Goal: Navigation & Orientation: Find specific page/section

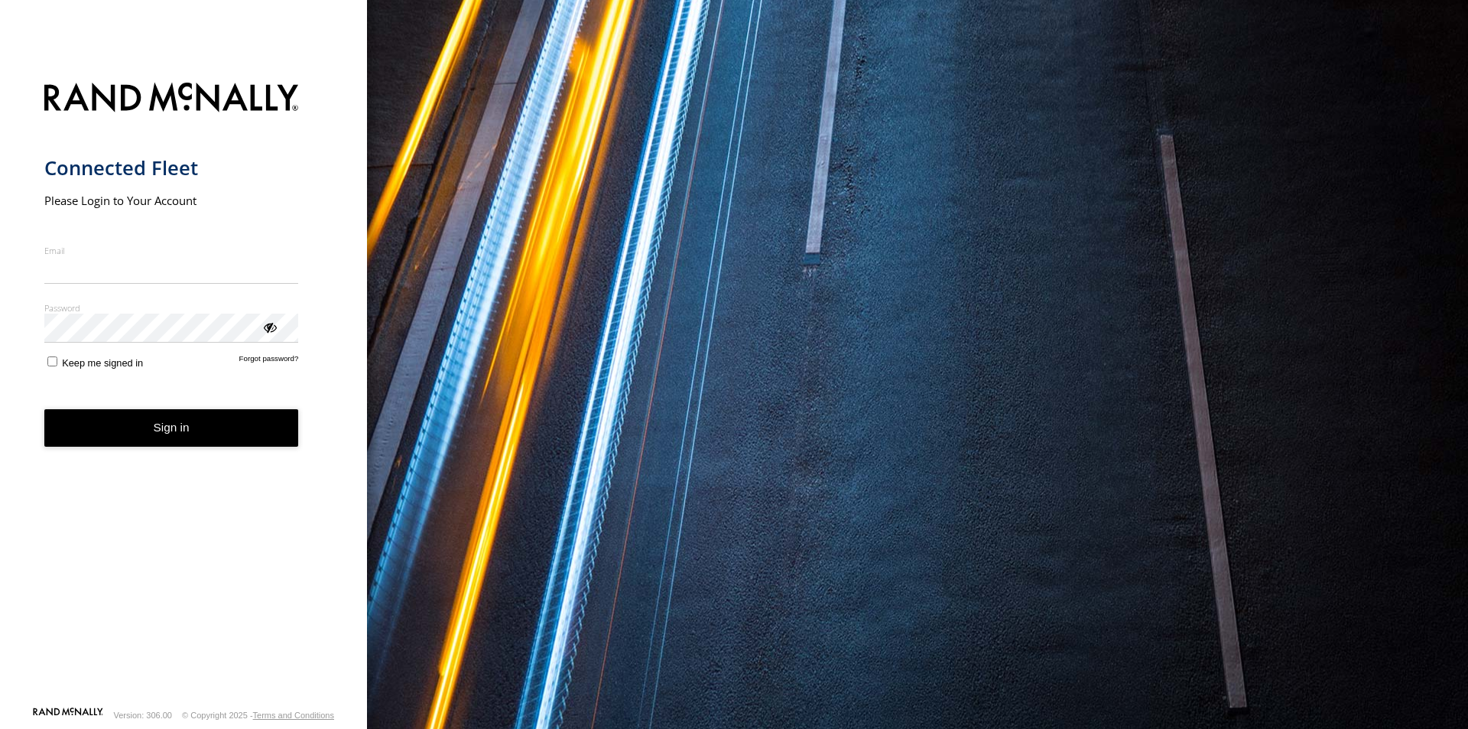
click at [191, 262] on input "Email" at bounding box center [171, 270] width 255 height 28
type input "**********"
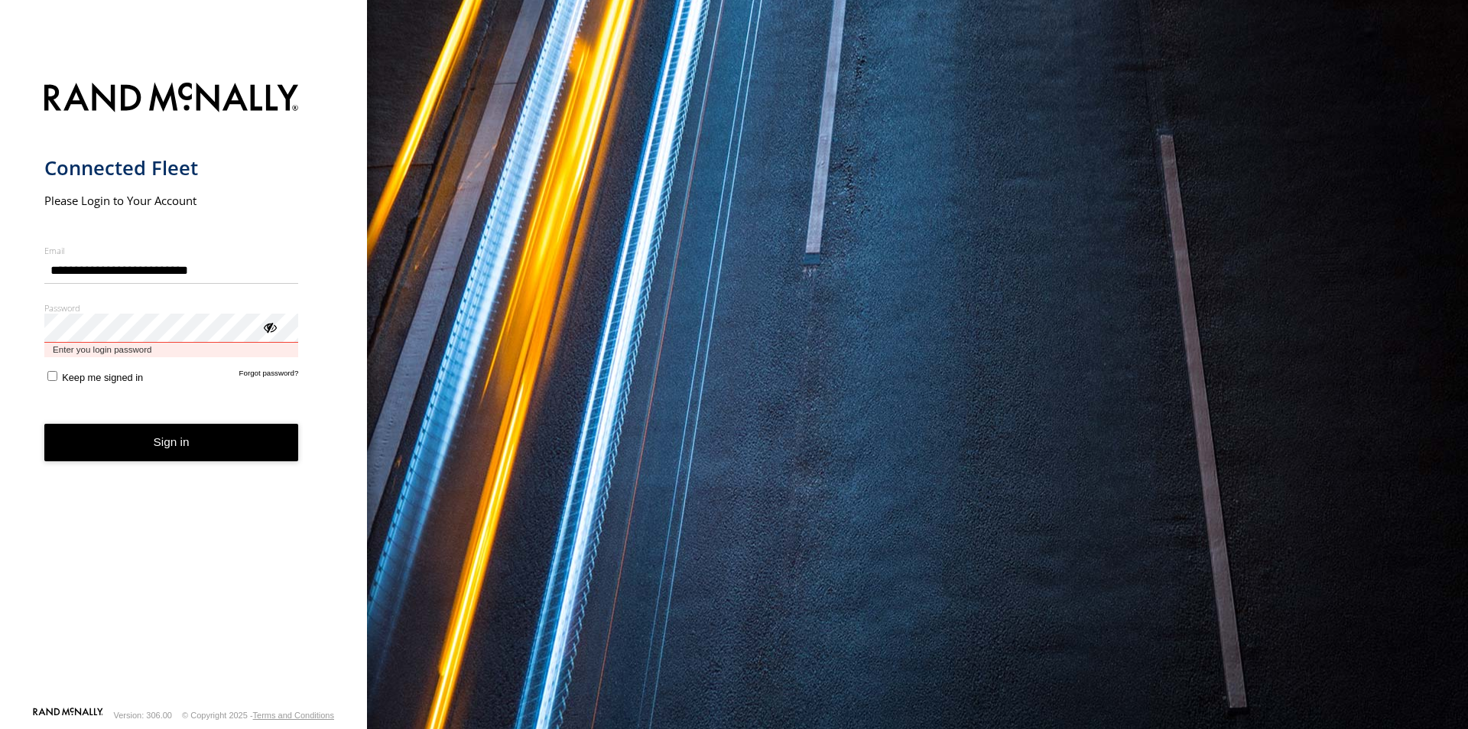
click at [44, 424] on button "Sign in" at bounding box center [171, 442] width 255 height 37
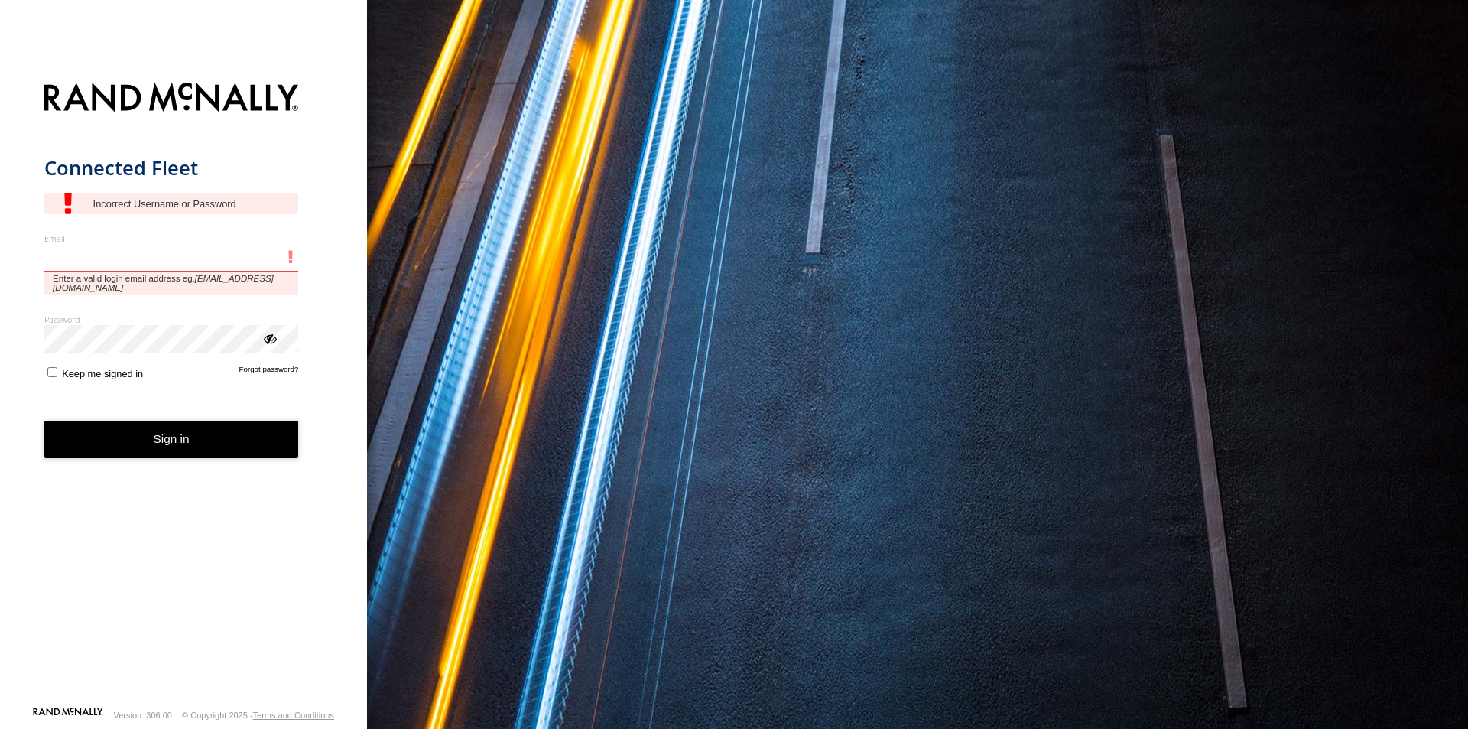
click at [108, 256] on input "Email" at bounding box center [171, 258] width 255 height 28
type input "**********"
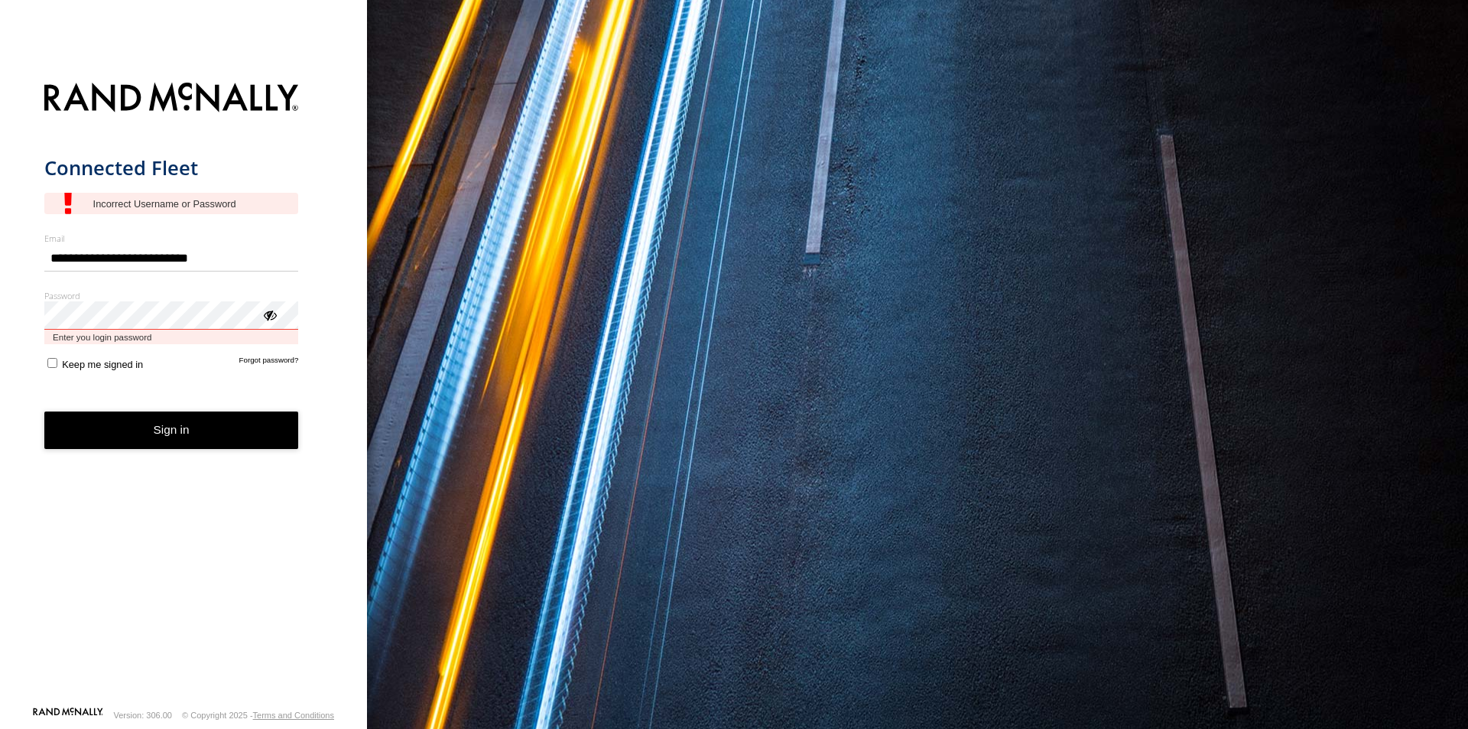
click at [44, 411] on button "Sign in" at bounding box center [171, 429] width 255 height 37
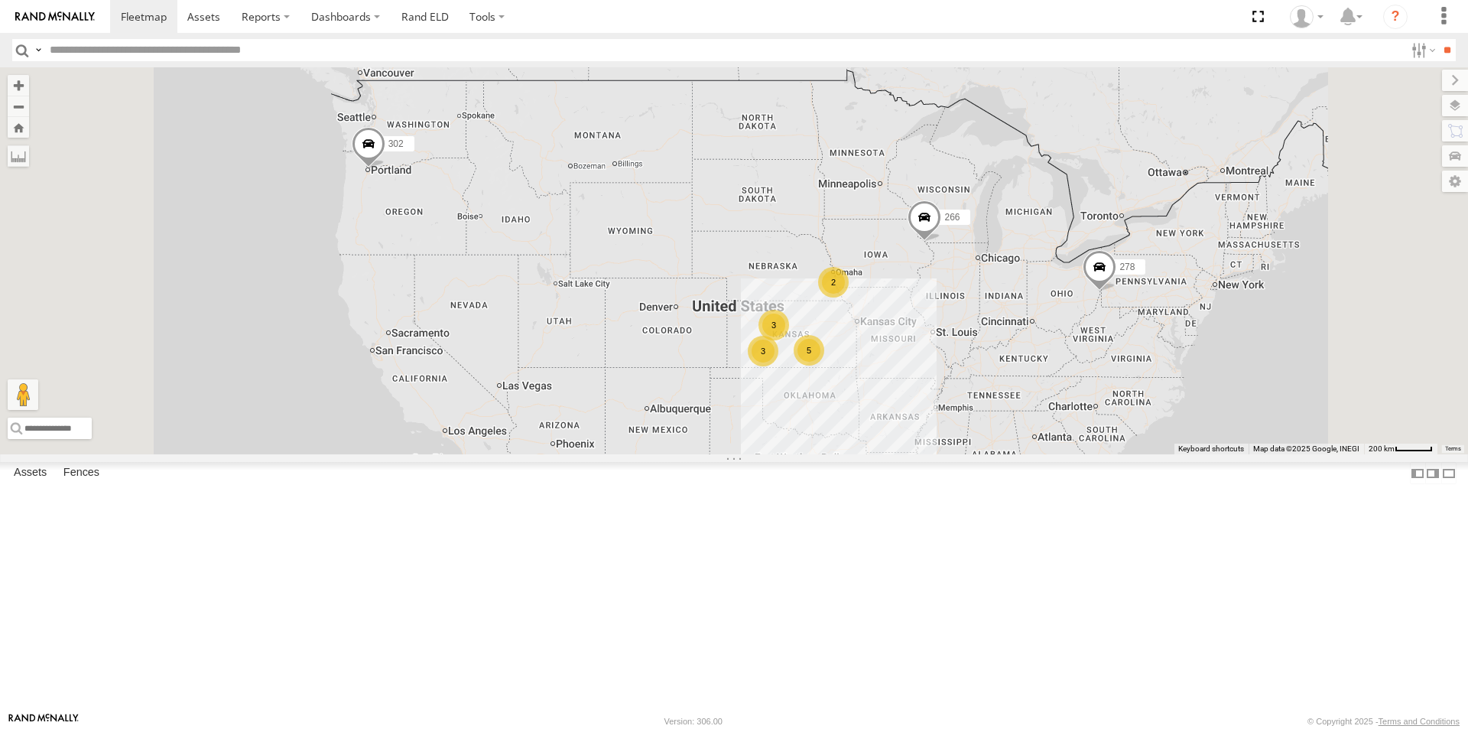
click at [0, 0] on div "270" at bounding box center [0, 0] width 0 height 0
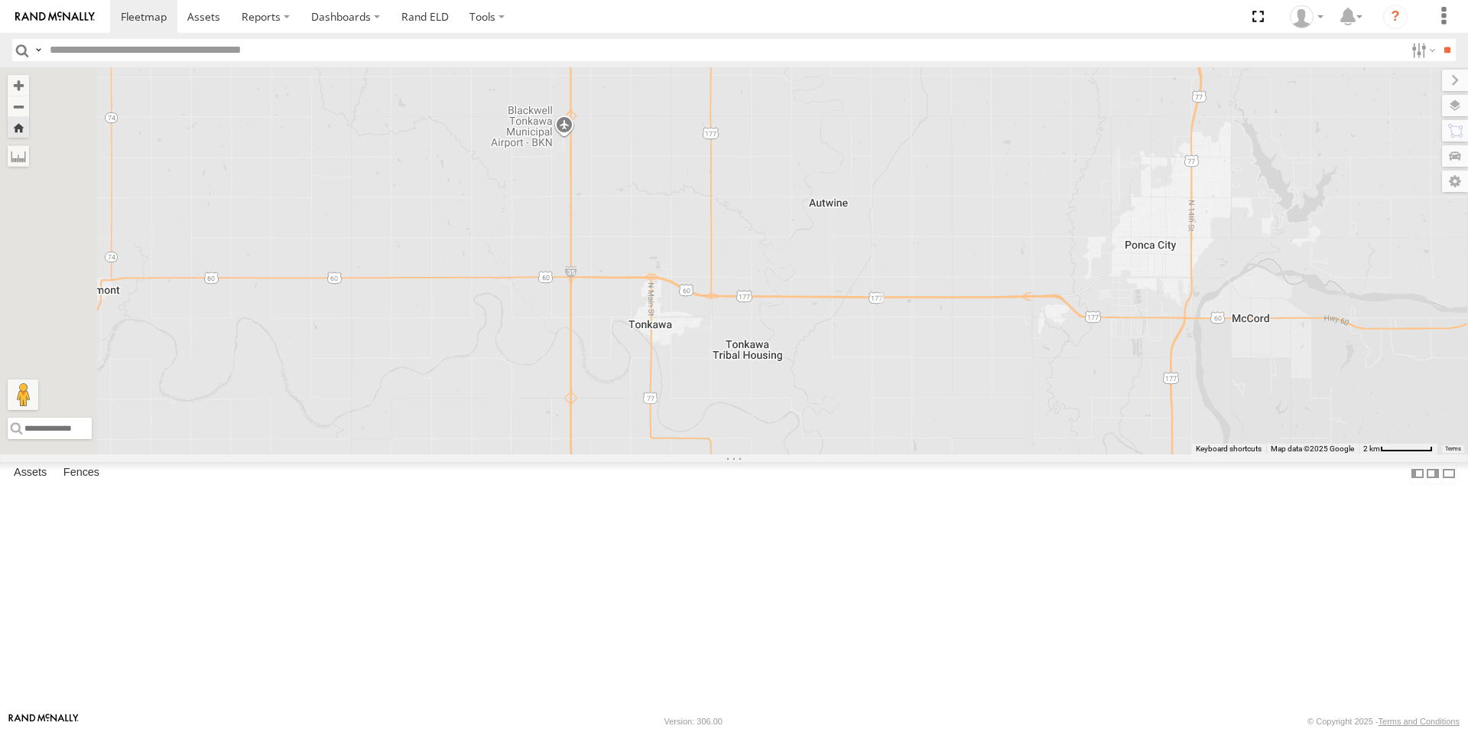
click at [645, 454] on div "270" at bounding box center [734, 260] width 1468 height 387
click at [160, 21] on span at bounding box center [144, 16] width 46 height 15
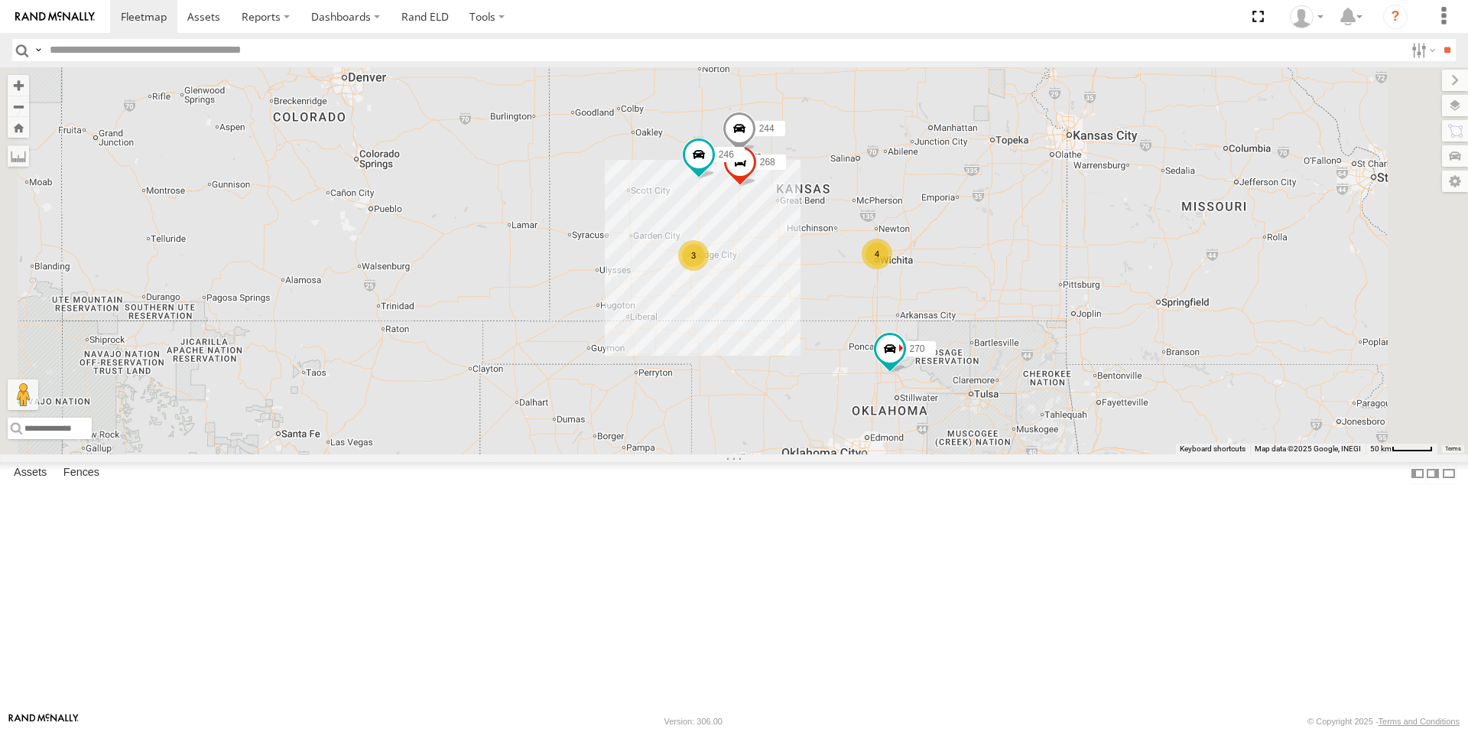
drag, startPoint x: 987, startPoint y: 564, endPoint x: 885, endPoint y: 453, distance: 151.0
click at [885, 453] on div "302 278 270 266 4 244 246 3 268 294 260" at bounding box center [734, 260] width 1468 height 387
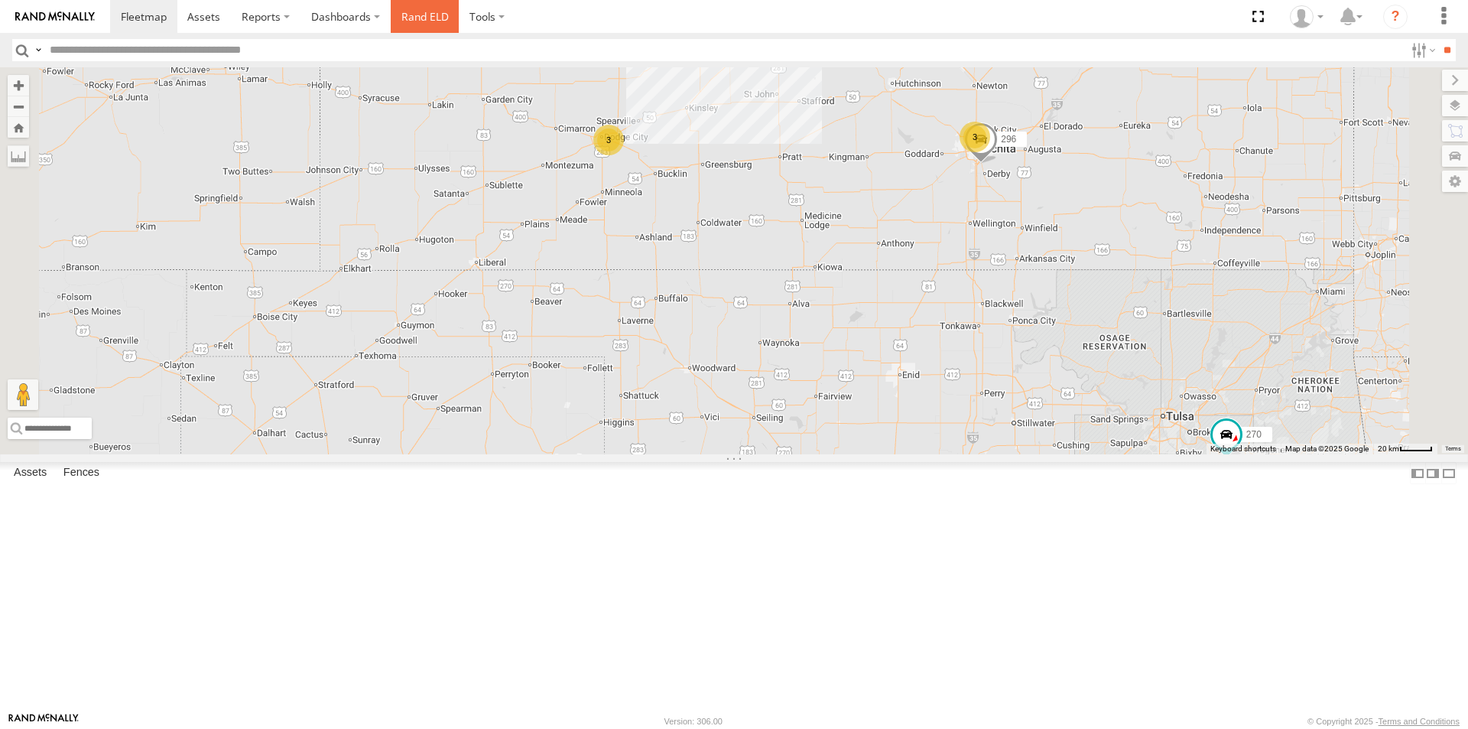
click at [424, 9] on link "Rand ELD" at bounding box center [425, 16] width 69 height 33
